Goal: Task Accomplishment & Management: Use online tool/utility

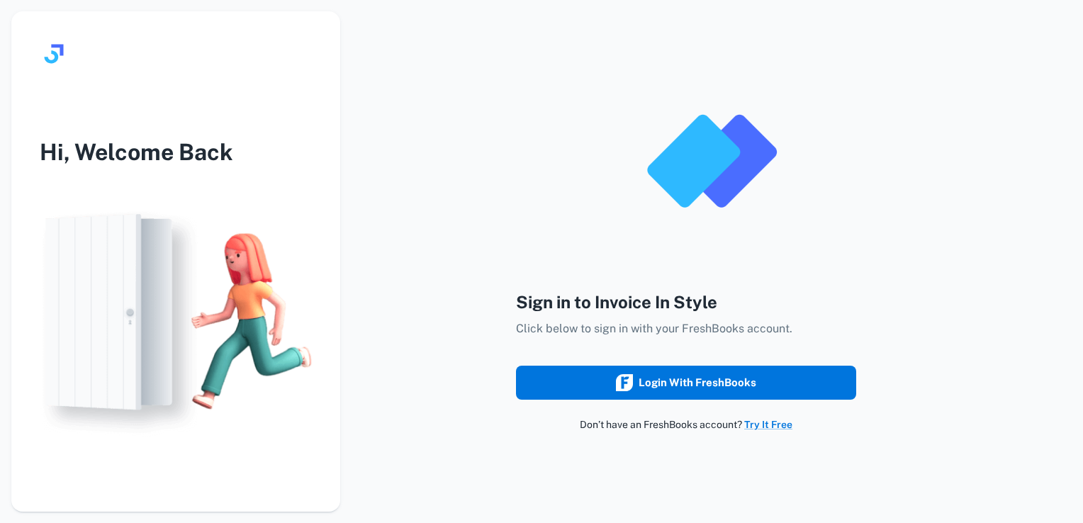
click at [706, 389] on div "Login with FreshBooks" at bounding box center [686, 383] width 140 height 18
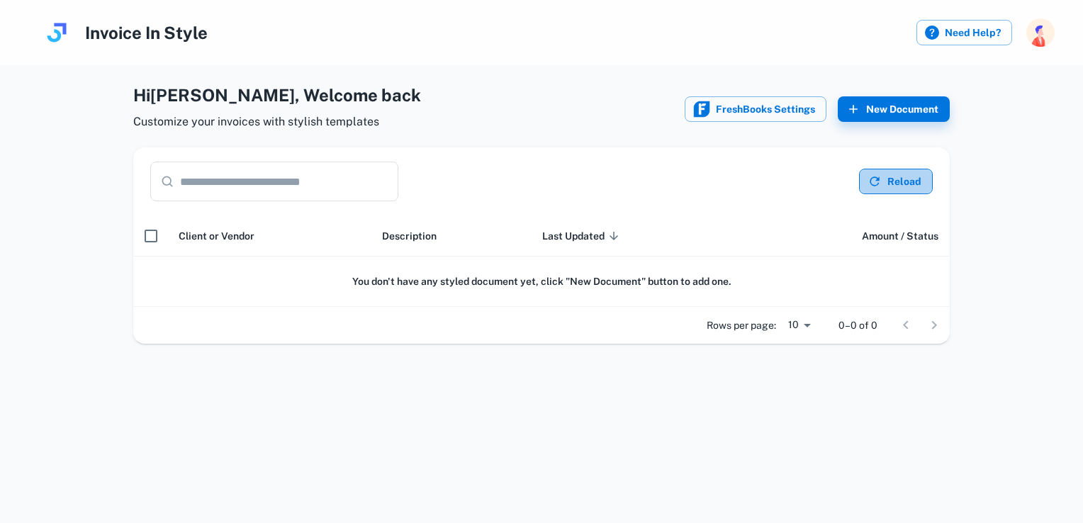
click at [879, 177] on icon "button" at bounding box center [875, 181] width 14 height 14
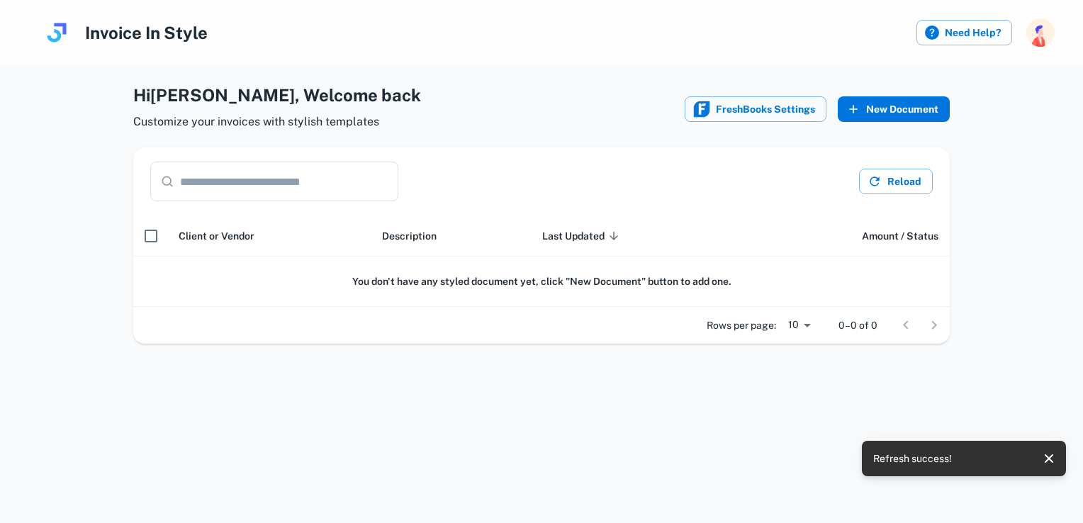
click at [868, 106] on button "New Document" at bounding box center [894, 109] width 112 height 26
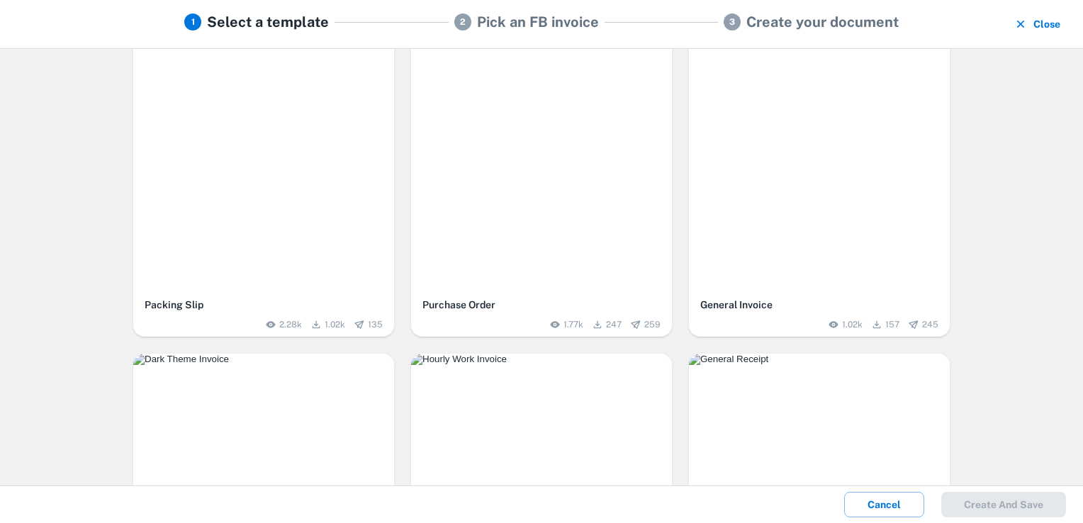
scroll to position [71, 0]
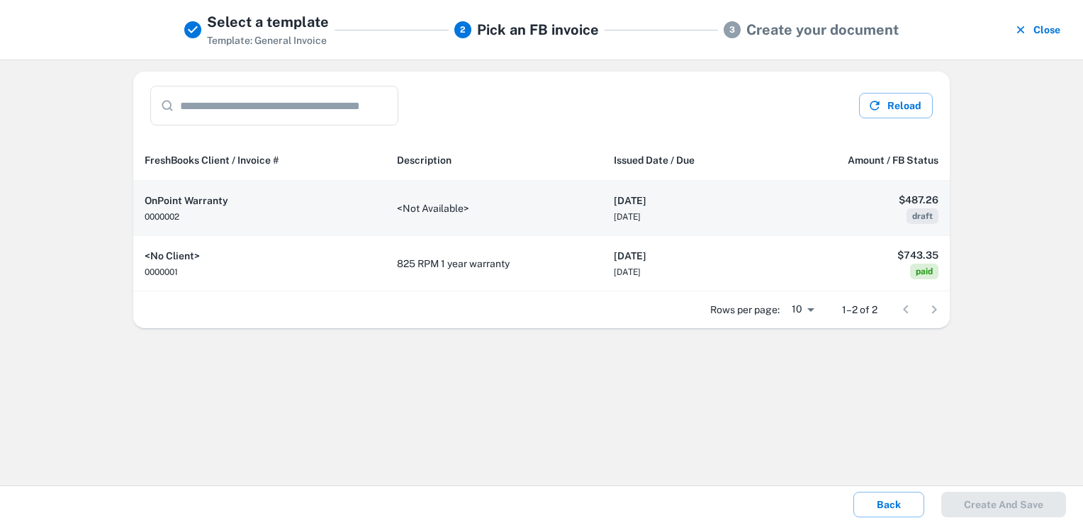
click at [646, 199] on h6 "2025-09-19" at bounding box center [685, 201] width 143 height 16
click at [646, 199] on div "​ ​ Reload FreshBooks Client / Invoice # Description Issued Date / Due Amount /…" at bounding box center [541, 273] width 1083 height 427
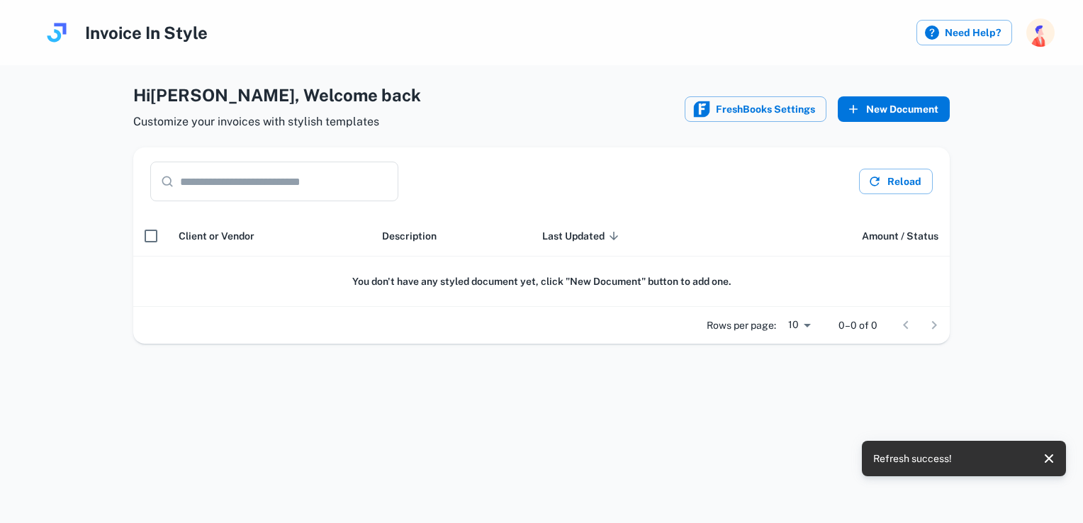
click at [878, 110] on button "New Document" at bounding box center [894, 109] width 112 height 26
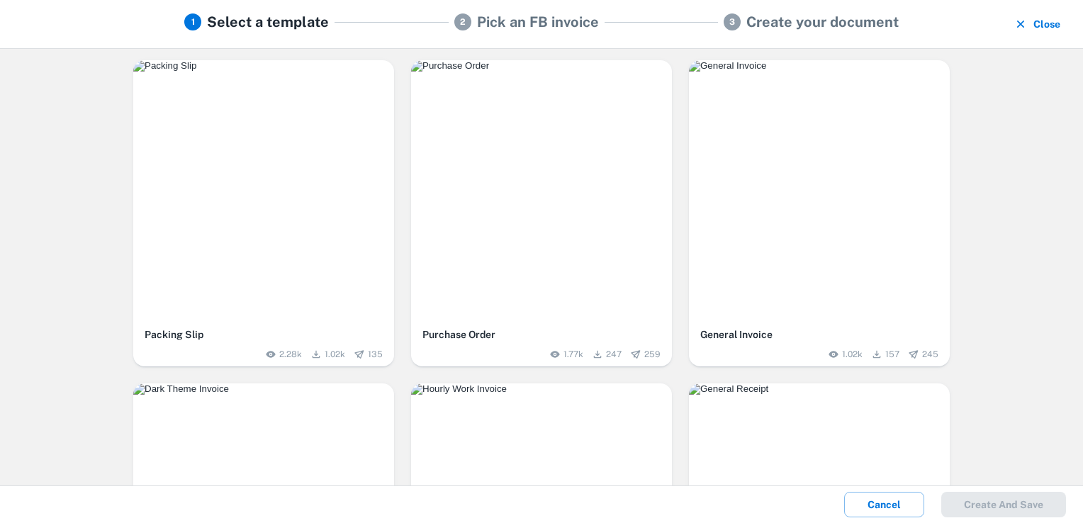
click at [844, 72] on img "button" at bounding box center [819, 65] width 261 height 11
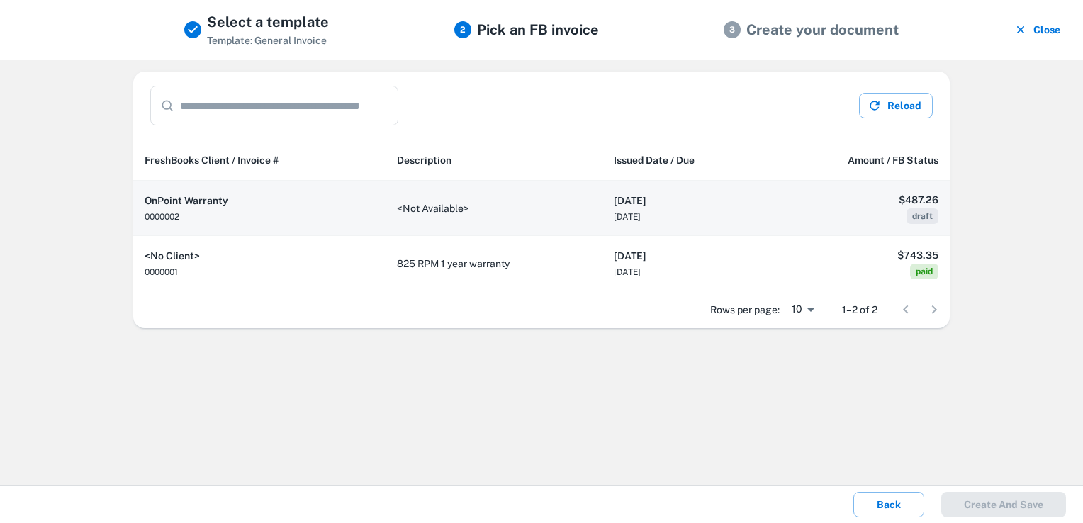
click at [649, 202] on h6 "2025-09-19" at bounding box center [685, 201] width 143 height 16
